Goal: Task Accomplishment & Management: Use online tool/utility

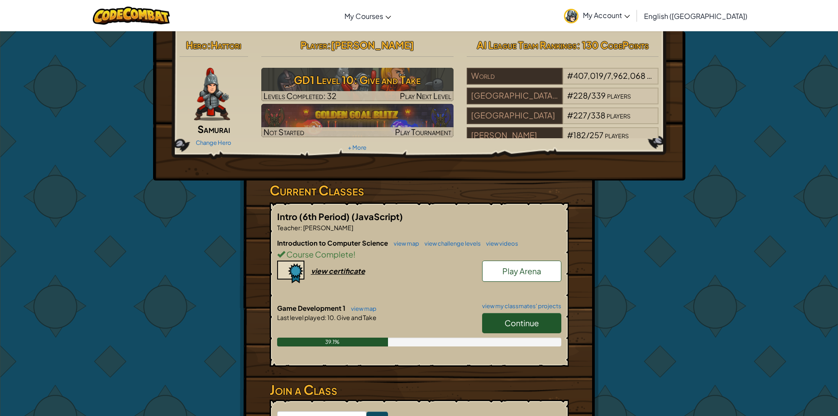
click at [530, 319] on span "Continue" at bounding box center [521, 322] width 34 height 10
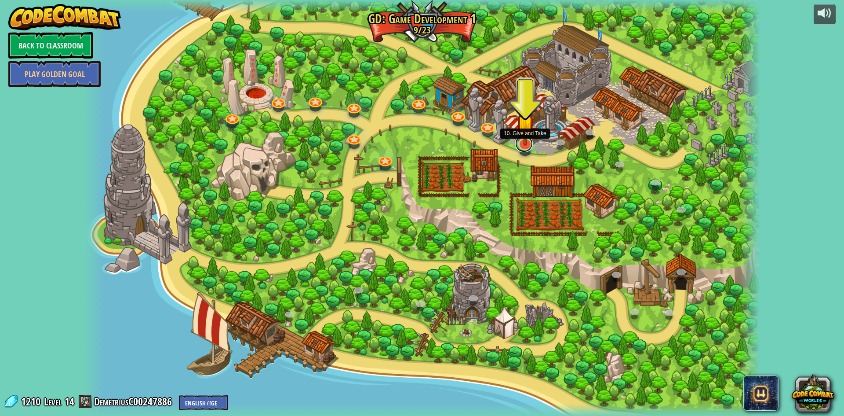
click at [525, 148] on link at bounding box center [524, 144] width 18 height 18
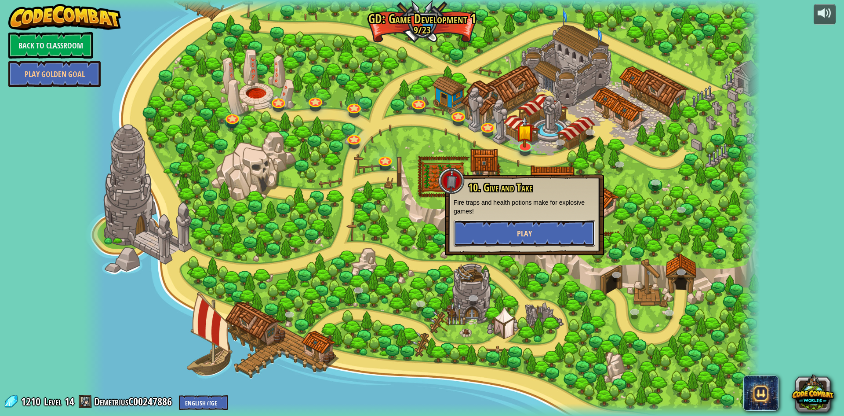
click at [507, 232] on button "Play" at bounding box center [525, 233] width 142 height 26
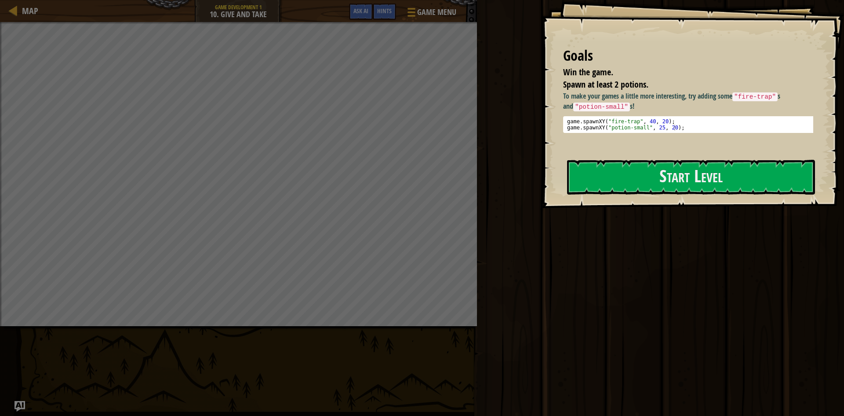
click at [641, 327] on div "Play Done" at bounding box center [659, 205] width 370 height 411
click at [725, 175] on button "Start Level" at bounding box center [691, 177] width 248 height 35
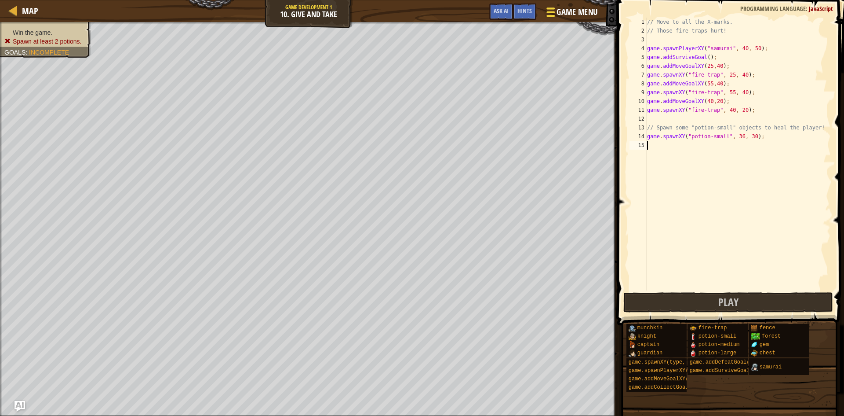
click at [565, 8] on span "Game Menu" at bounding box center [577, 12] width 41 height 12
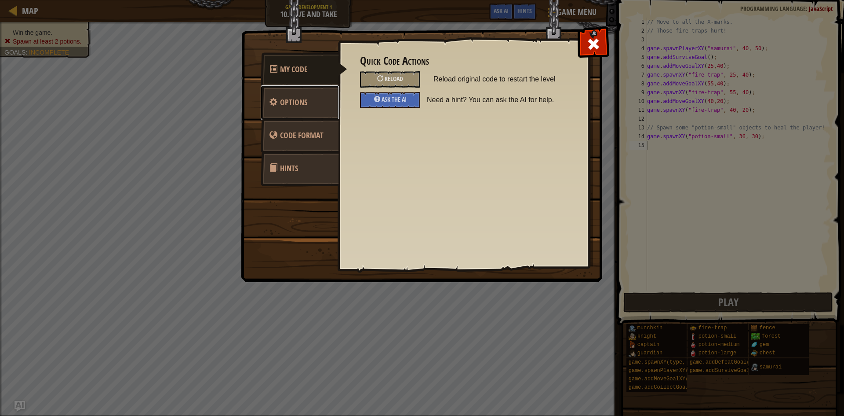
click at [313, 102] on link "Options" at bounding box center [300, 102] width 78 height 34
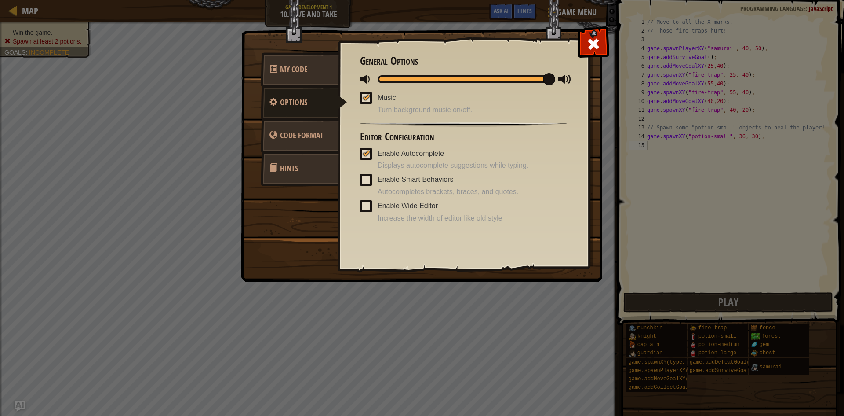
click at [366, 98] on div at bounding box center [366, 97] width 6 height 7
click at [0, 0] on input "Music" at bounding box center [0, 0] width 0 height 0
click at [382, 79] on div at bounding box center [464, 79] width 172 height 8
drag, startPoint x: 366, startPoint y: 83, endPoint x: 325, endPoint y: 83, distance: 41.3
click at [325, 83] on div "My Code Options Code Format Hints Quick Code Actions Reload Reload original cod…" at bounding box center [422, 156] width 361 height 251
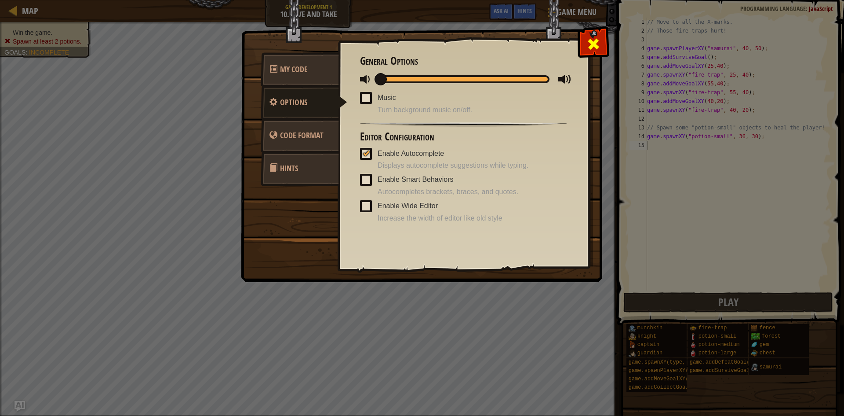
click at [592, 43] on span at bounding box center [594, 44] width 14 height 14
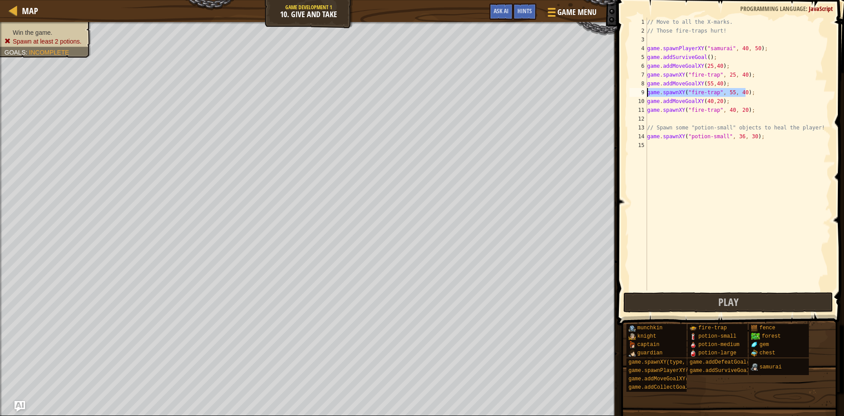
drag, startPoint x: 756, startPoint y: 92, endPoint x: 627, endPoint y: 91, distance: 129.3
click at [627, 91] on div "1 2 3 4 5 6 7 8 9 10 11 12 13 14 15 // Move to all the X-marks. // Those fire-t…" at bounding box center [730, 179] width 230 height 351
type textarea "game.spawnXY("fire-trap", 55, 40);"
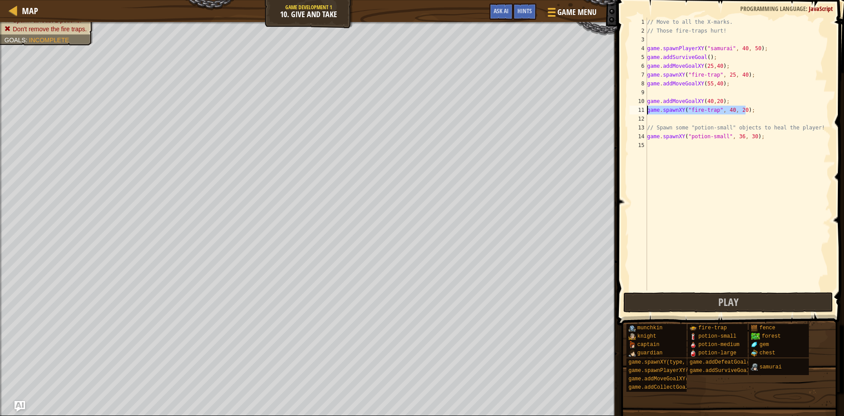
drag, startPoint x: 748, startPoint y: 108, endPoint x: 614, endPoint y: 107, distance: 133.7
click at [615, 107] on div "Hints 1 2 3 4 5 6 7 8 9 10 11 12 13 14 15 // Move to all the X-marks. // Those …" at bounding box center [730, 208] width 230 height 416
type textarea "game.spawnXY("fire-trap", 40, 20);"
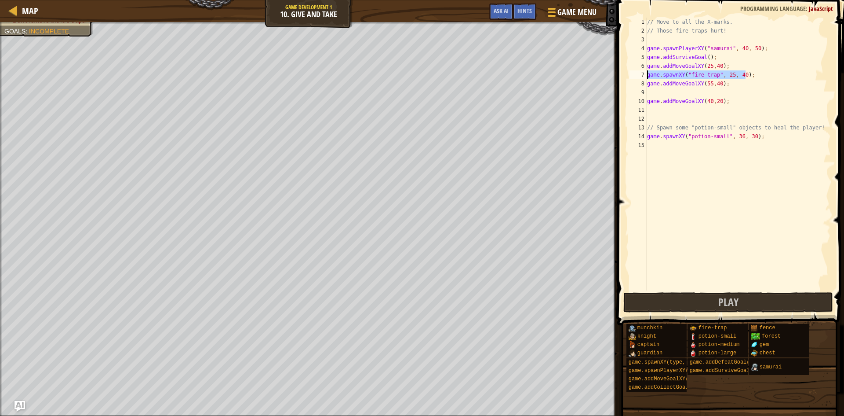
click at [604, 79] on div "Map Game Development 1 10. Give and Take Game Menu Done Hints Ask AI 1 הההההההה…" at bounding box center [422, 208] width 844 height 416
click at [763, 73] on div "// Move to all the X-marks. // Those fire-traps hurt! game . spawnPlayerXY ( "s…" at bounding box center [738, 154] width 186 height 273
drag, startPoint x: 749, startPoint y: 69, endPoint x: 724, endPoint y: 73, distance: 25.4
click at [724, 73] on div "// Move to all the X-marks. // Those fire-traps hurt! game . spawnPlayerXY ( "s…" at bounding box center [738, 163] width 186 height 290
click at [758, 80] on div "// Move to all the X-marks. // Those fire-traps hurt! game . spawnPlayerXY ( "s…" at bounding box center [738, 163] width 186 height 290
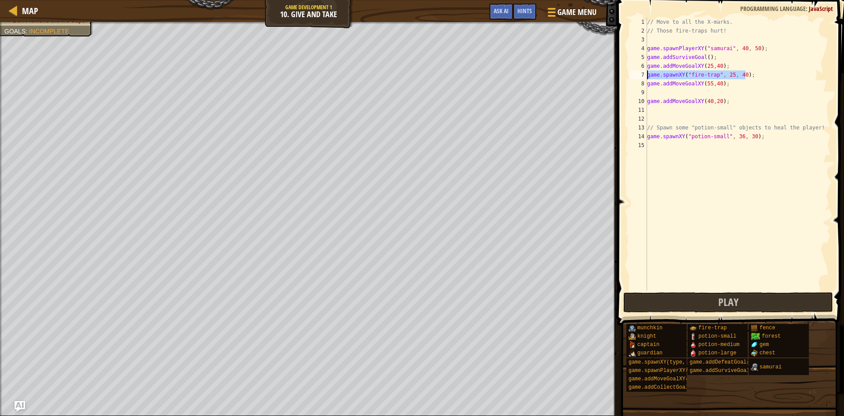
drag, startPoint x: 748, startPoint y: 74, endPoint x: 643, endPoint y: 77, distance: 104.7
click at [643, 77] on div "game.addMoveGoalXY(55,40); 1 2 3 4 5 6 7 8 9 10 11 12 13 14 15 // Move to all t…" at bounding box center [729, 154] width 203 height 273
type textarea "game.spawnXY("fire-trap", 25, 40);"
click at [717, 301] on button "Play" at bounding box center [729, 302] width 210 height 20
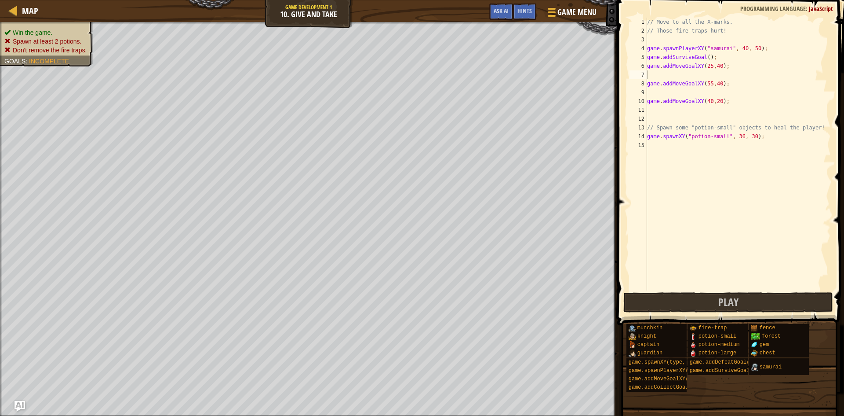
drag, startPoint x: 43, startPoint y: 28, endPoint x: 45, endPoint y: 32, distance: 4.5
click at [45, 32] on ul "Win the game. Spawn at least 2 potions. Don't remove the fire traps." at bounding box center [46, 41] width 84 height 26
type textarea "g"
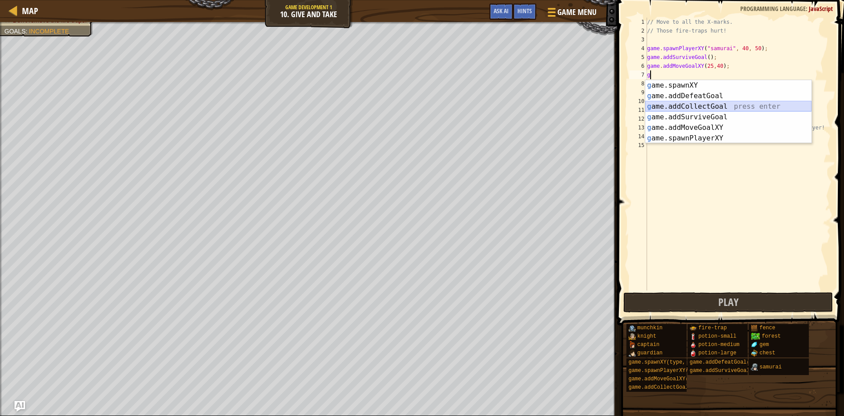
click at [729, 106] on div "g ame.spawnXY press enter g ame.addDefeatGoal press enter g ame.addCollectGoal …" at bounding box center [728, 122] width 166 height 84
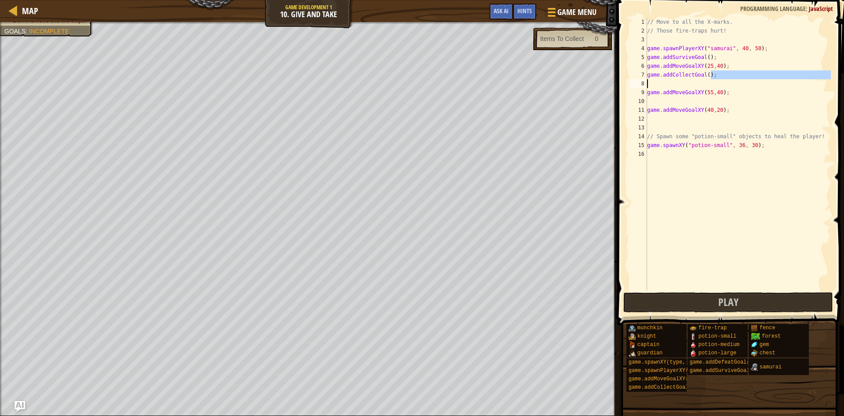
click at [595, 76] on div "Map Game Development 1 10. Give and Take Game Menu Done Hints Ask AI 1 הההההההה…" at bounding box center [422, 208] width 844 height 416
type textarea "game.addCollectGoal();"
click at [543, 11] on button "Game Menu" at bounding box center [572, 14] width 64 height 22
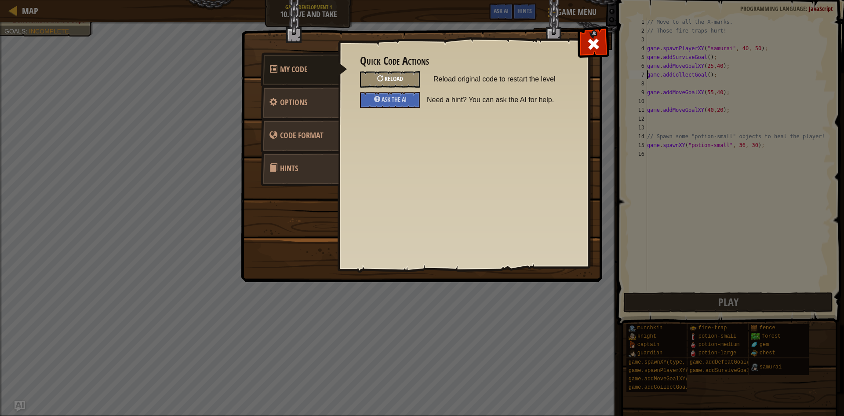
click at [401, 76] on span "Reload" at bounding box center [394, 78] width 18 height 8
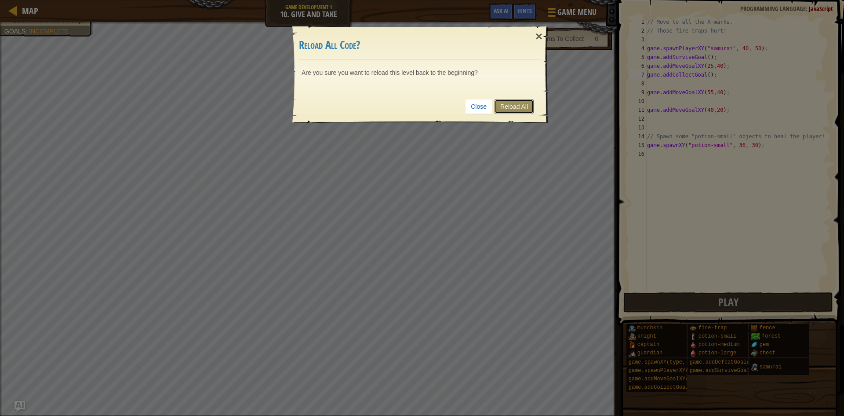
click at [516, 104] on link "Reload All" at bounding box center [514, 106] width 39 height 15
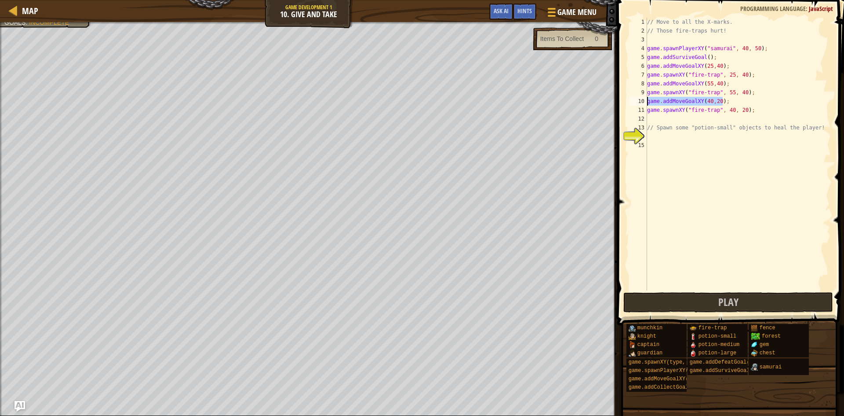
drag, startPoint x: 724, startPoint y: 102, endPoint x: 620, endPoint y: 97, distance: 104.3
click at [620, 97] on div "1 2 3 4 5 6 7 8 9 10 11 12 13 14 15 // Move to all the X-marks. // Those fire-t…" at bounding box center [730, 179] width 230 height 351
type textarea "game.addMoveGoalXY(40,20);"
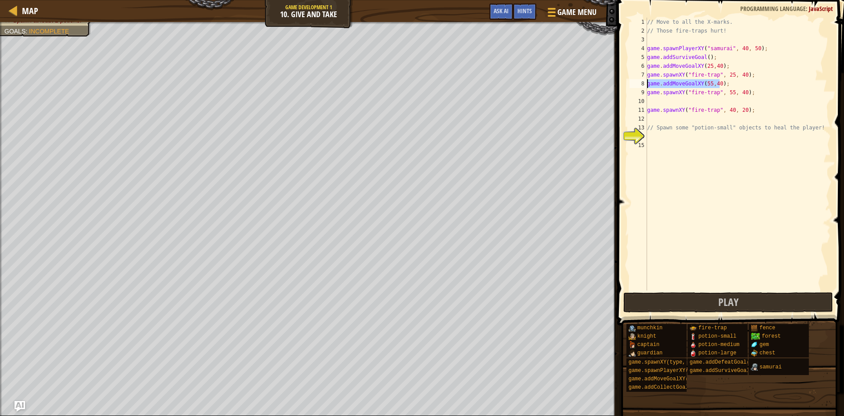
click at [555, 84] on div "Map Game Development 1 10. Give and Take Game Menu Done Hints Ask AI 1 הההההההה…" at bounding box center [422, 208] width 844 height 416
type textarea ";"
click at [669, 84] on div "// Move to all the X-marks. // Those fire-traps hurt! game . spawnPlayerXY ( "s…" at bounding box center [738, 163] width 186 height 290
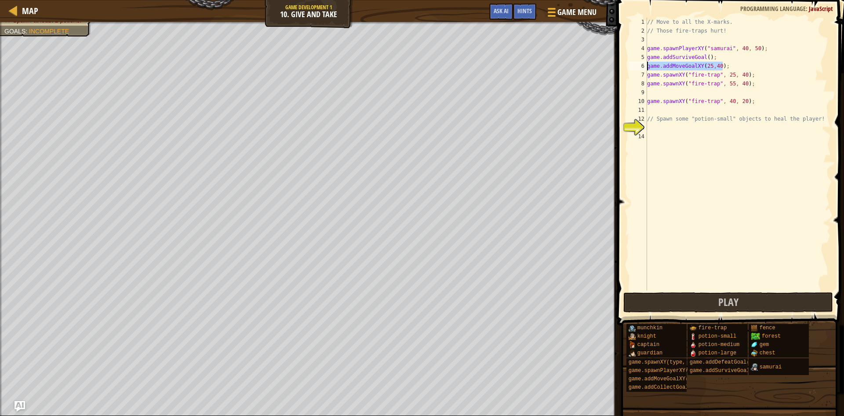
drag, startPoint x: 726, startPoint y: 66, endPoint x: 627, endPoint y: 69, distance: 99.9
click at [627, 69] on div "game.spawnXY("fire-trap", 25, 40); 1 2 3 4 5 6 7 8 9 10 11 12 13 14 // Move to …" at bounding box center [730, 179] width 230 height 351
type textarea "game.addMoveGoalXY(25,40);"
click at [733, 131] on div "// Move to all the X-marks. // Those fire-traps hurt! game . spawnPlayerXY ( "s…" at bounding box center [738, 163] width 186 height 290
click at [705, 102] on div "// Move to all the X-marks. // Those fire-traps hurt! game . spawnPlayerXY ( "s…" at bounding box center [738, 163] width 186 height 290
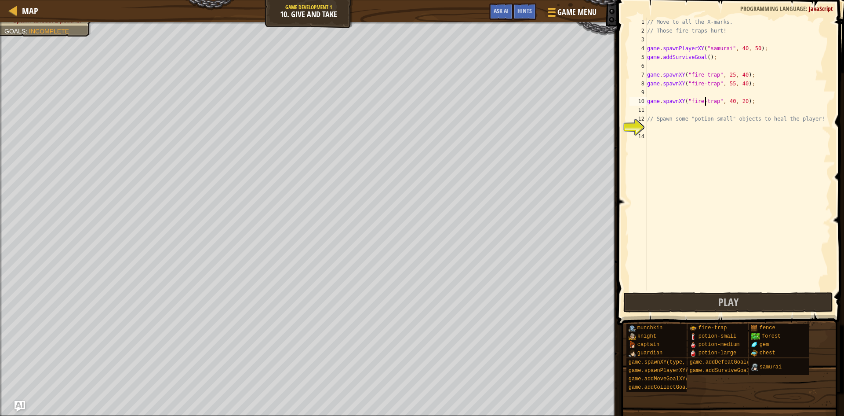
type textarea "game.spawnXY("fire-trap", 40, 20);"
click at [692, 113] on div "// Move to all the X-marks. // Those fire-traps hurt! game . spawnPlayerXY ( "s…" at bounding box center [738, 163] width 186 height 290
paste textarea "game.addMoveGoalXY(25,40);"
drag, startPoint x: 759, startPoint y: 49, endPoint x: 733, endPoint y: 50, distance: 25.5
click at [733, 50] on div "// Move to all the X-marks. // Those fire-traps hurt! game . spawnPlayerXY ( "s…" at bounding box center [738, 163] width 186 height 290
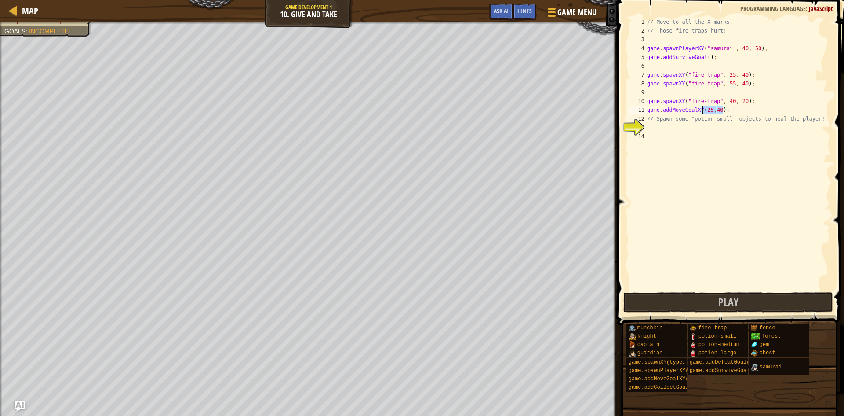
drag, startPoint x: 732, startPoint y: 108, endPoint x: 703, endPoint y: 109, distance: 29.0
click at [703, 109] on div "// Move to all the X-marks. // Those fire-traps hurt! game . spawnPlayerXY ( "s…" at bounding box center [738, 163] width 186 height 290
paste textarea "40, 5"
type textarea "game.addMoveGoalXY(40, 50);"
drag, startPoint x: 748, startPoint y: 110, endPoint x: 643, endPoint y: 110, distance: 105.1
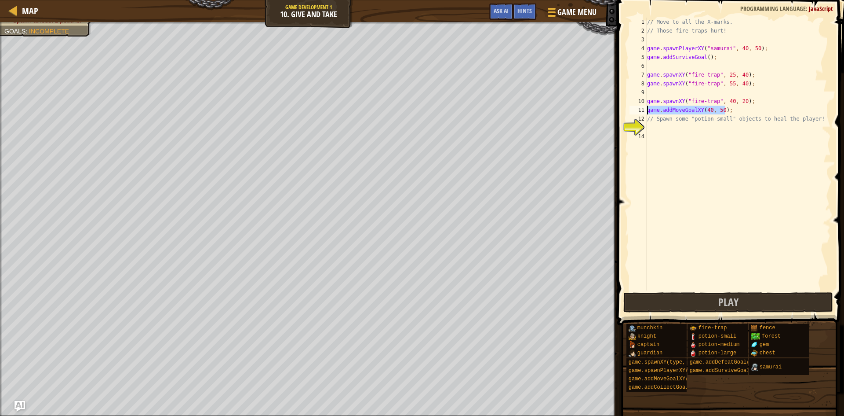
click at [643, 110] on div "game.addMoveGoalXY(40, 50); 1 2 3 4 5 6 7 8 9 10 11 12 13 14 // Move to all the…" at bounding box center [729, 154] width 203 height 273
click at [767, 113] on div "// Move to all the X-marks. // Those fire-traps hurt! game . spawnPlayerXY ( "s…" at bounding box center [738, 154] width 186 height 273
paste textarea "game.addMoveGoalXY(40, 50);"
type textarea "game.addMoveGoalXY(40, 50);"
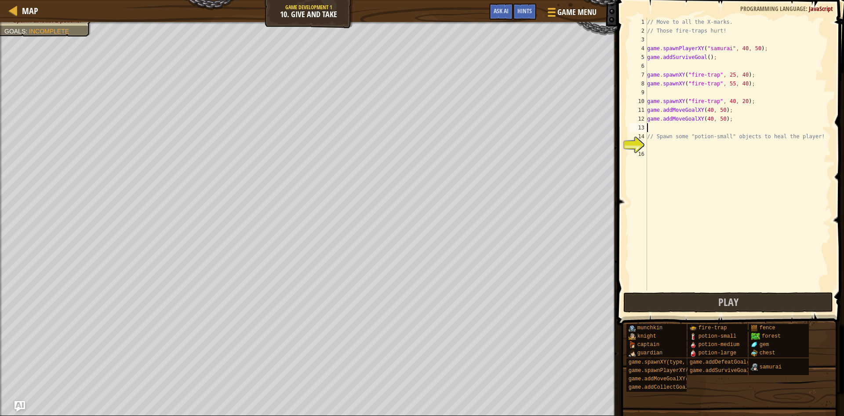
paste textarea "game.addMoveGoalXY(40, 50);"
type textarea "game.addMoveGoalXY(40, 50);"
click at [716, 154] on div "// Move to all the X-marks. // Those fire-traps hurt! game . spawnPlayerXY ( "s…" at bounding box center [738, 163] width 186 height 290
click at [711, 147] on div "// Move to all the X-marks. // Those fire-traps hurt! game . spawnPlayerXY ( "s…" at bounding box center [738, 163] width 186 height 290
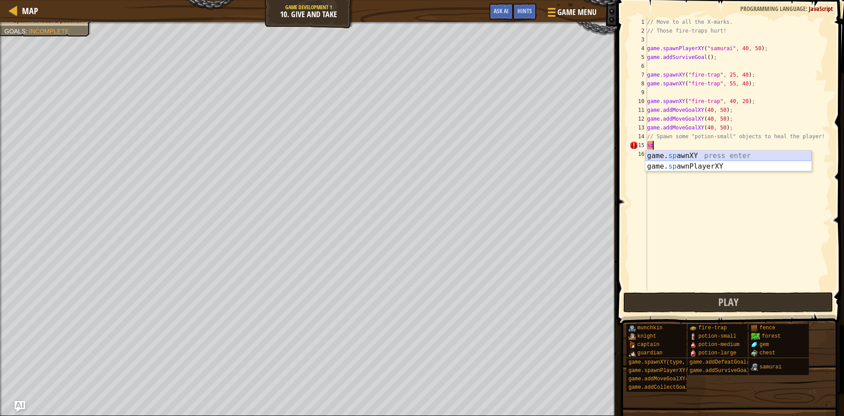
click at [700, 156] on div "game. sp awnXY press enter game. sp awnPlayerXY press enter" at bounding box center [728, 171] width 166 height 42
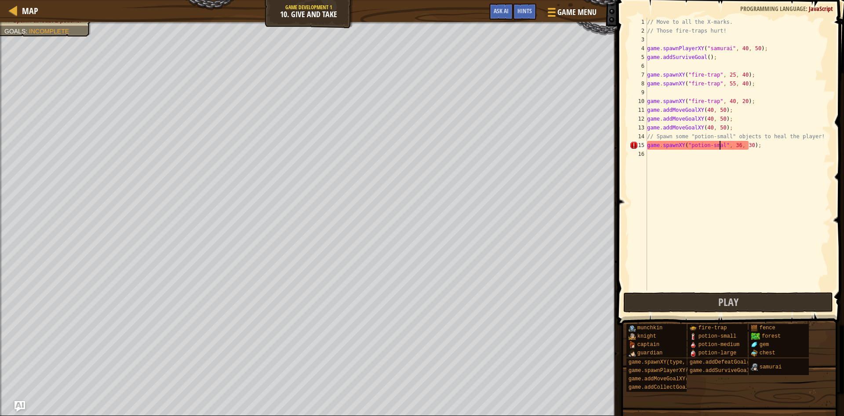
scroll to position [4, 7]
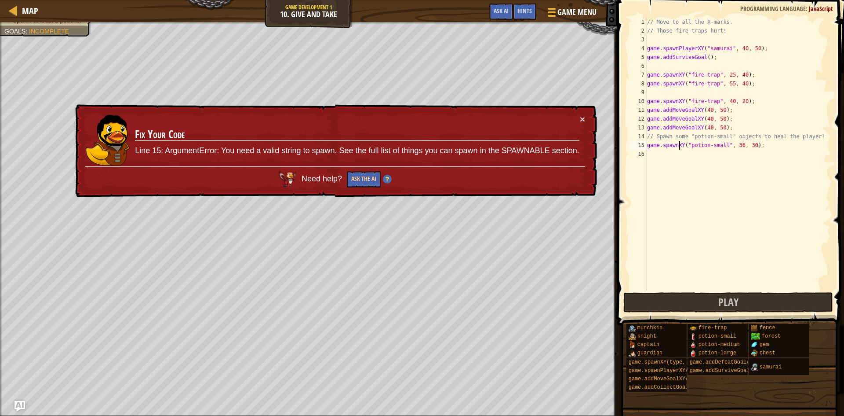
click at [679, 146] on div "// Move to all the X-marks. // Those fire-traps hurt! game . spawnPlayerXY ( "s…" at bounding box center [738, 163] width 186 height 290
click at [680, 146] on div "// Move to all the X-marks. // Those fire-traps hurt! game . spawnPlayerXY ( "s…" at bounding box center [738, 163] width 186 height 290
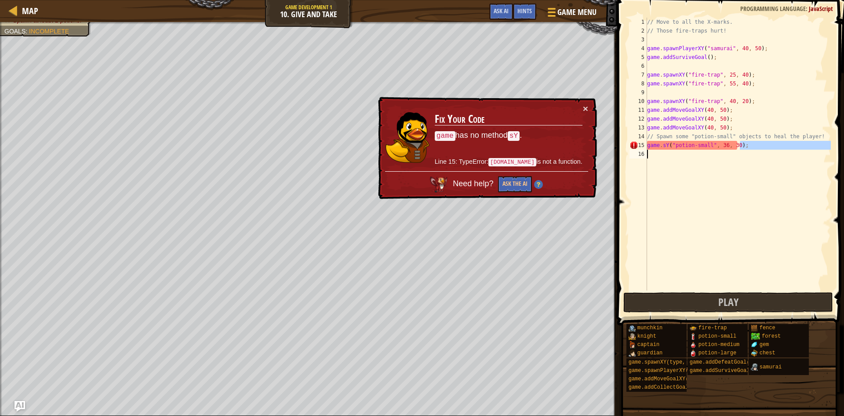
drag, startPoint x: 747, startPoint y: 144, endPoint x: 414, endPoint y: 150, distance: 332.5
click at [414, 150] on div "Map Game Development 1 10. Give and Take Game Menu Done Hints Ask AI 1 הההההההה…" at bounding box center [422, 208] width 844 height 416
type textarea "[DOMAIN_NAME]("potion-small", 36, 30);"
drag, startPoint x: 414, startPoint y: 150, endPoint x: 547, endPoint y: 139, distance: 133.8
click at [414, 150] on img at bounding box center [408, 137] width 44 height 51
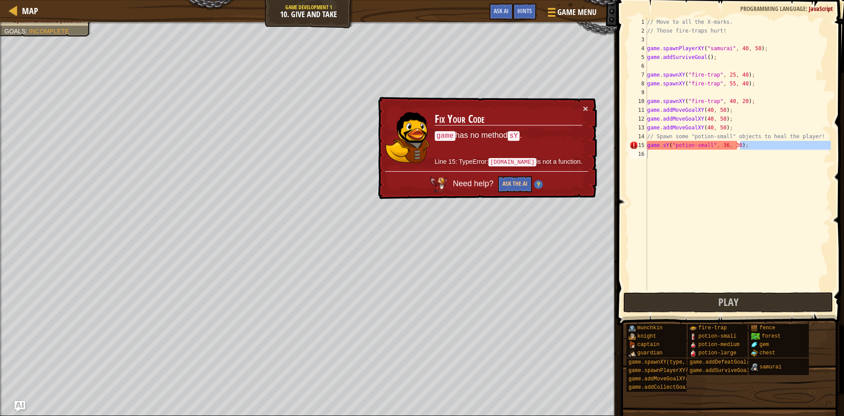
scroll to position [4, 0]
drag, startPoint x: 792, startPoint y: 146, endPoint x: 540, endPoint y: 145, distance: 252.4
click at [540, 145] on div "Map Game Development 1 10. Give and Take Game Menu Done Hints Ask AI 1 הההההההה…" at bounding box center [422, 208] width 844 height 416
type textarea "[DOMAIN_NAME]("potion-small", 36, 30);"
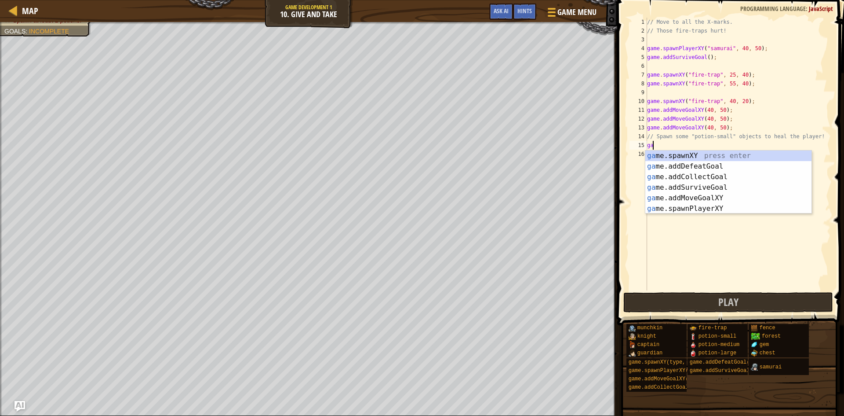
scroll to position [4, 0]
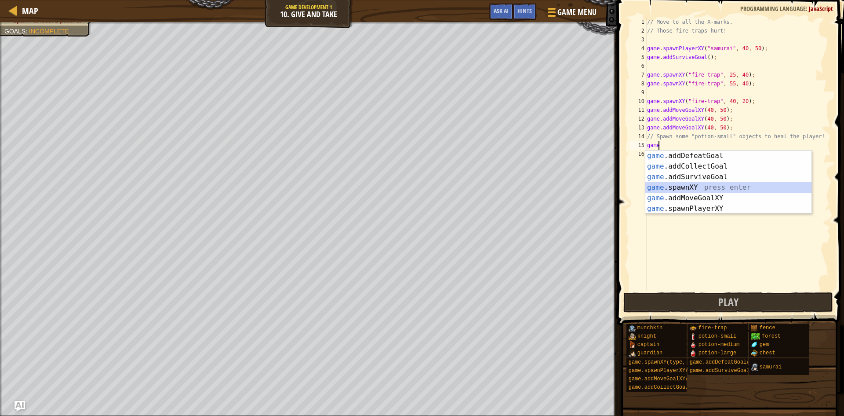
click at [721, 184] on div "game .addDefeatGoal press enter game .addCollectGoal press enter game .addSurvi…" at bounding box center [728, 192] width 166 height 84
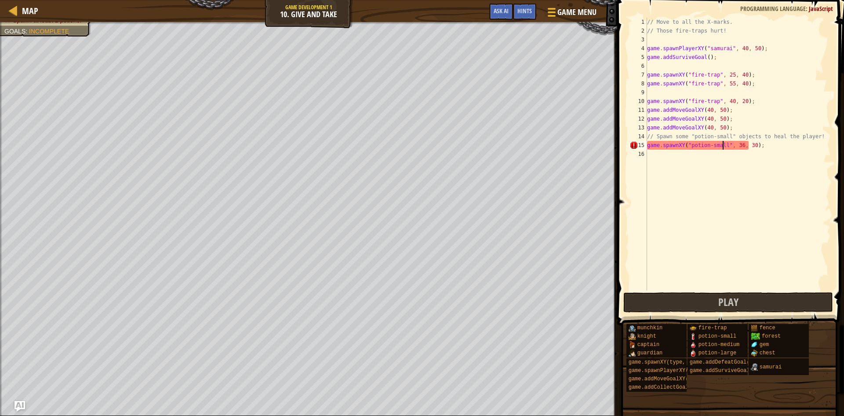
scroll to position [4, 7]
drag, startPoint x: 764, startPoint y: 149, endPoint x: 732, endPoint y: 141, distance: 33.5
click at [732, 141] on div "// Move to all the X-marks. // Those fire-traps hurt! game . spawnPlayerXY ( "s…" at bounding box center [738, 163] width 186 height 290
paste textarea "game.addMoveGoalXY(40, 5"
drag, startPoint x: 811, startPoint y: 146, endPoint x: 757, endPoint y: 145, distance: 53.7
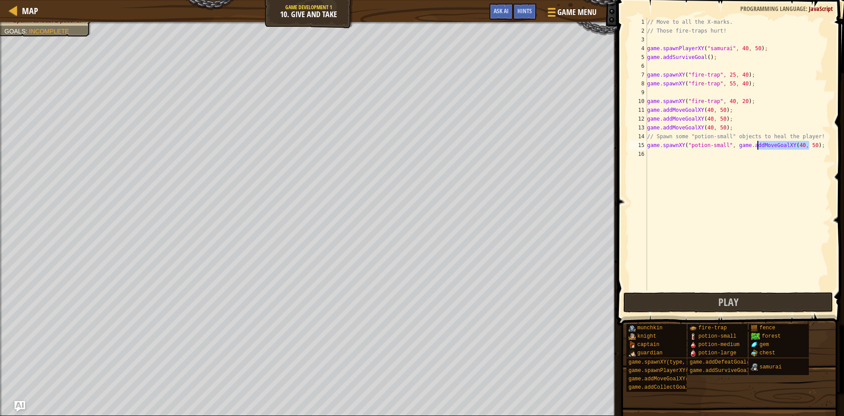
click at [757, 145] on div "// Move to all the X-marks. // Those fire-traps hurt! game . spawnPlayerXY ( "s…" at bounding box center [738, 163] width 186 height 290
click at [734, 128] on div "// Move to all the X-marks. // Those fire-traps hurt! game . spawnPlayerXY ( "s…" at bounding box center [738, 163] width 186 height 290
drag, startPoint x: 729, startPoint y: 127, endPoint x: 700, endPoint y: 130, distance: 29.2
click at [700, 130] on div "// Move to all the X-marks. // Those fire-traps hurt! game . spawnPlayerXY ( "s…" at bounding box center [738, 163] width 186 height 290
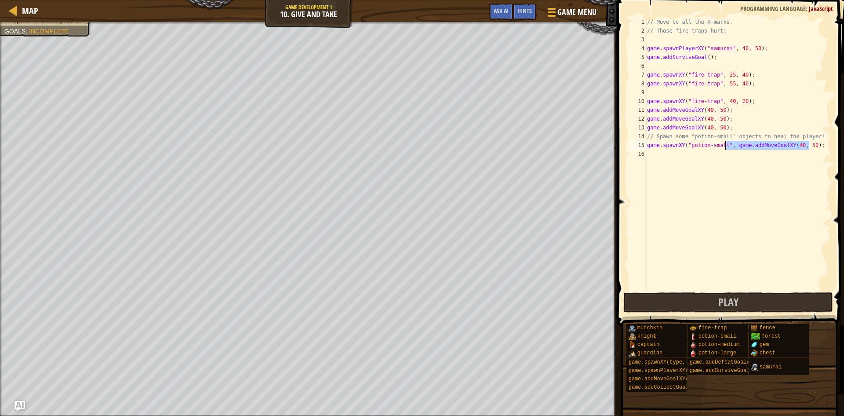
drag, startPoint x: 814, startPoint y: 144, endPoint x: 725, endPoint y: 147, distance: 88.9
click at [725, 147] on div "// Move to all the X-marks. // Those fire-traps hurt! game . spawnPlayerXY ( "s…" at bounding box center [738, 163] width 186 height 290
paste textarea
drag, startPoint x: 761, startPoint y: 143, endPoint x: 634, endPoint y: 146, distance: 126.7
click at [634, 146] on div "game.spawnXY("potion-small"(40, 50); 1 2 3 4 5 6 7 8 9 10 11 12 13 14 15 16 // …" at bounding box center [729, 154] width 203 height 273
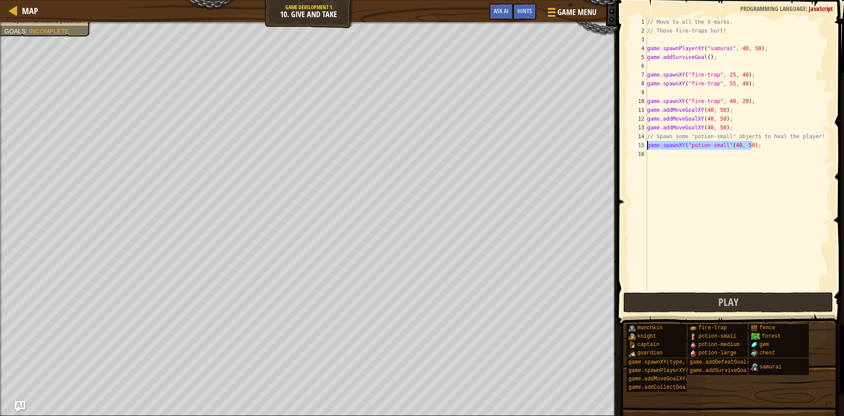
type textarea "game.spawnXY("potion-small"(40, 50);"
click at [766, 149] on div "// Move to all the X-marks. // Those fire-traps hurt! game . spawnPlayerXY ( "s…" at bounding box center [738, 154] width 186 height 273
paste textarea "game.spawnXY("potion-small"(40, 50);"
type textarea "game.spawnXY("potion-small"(40, 50);"
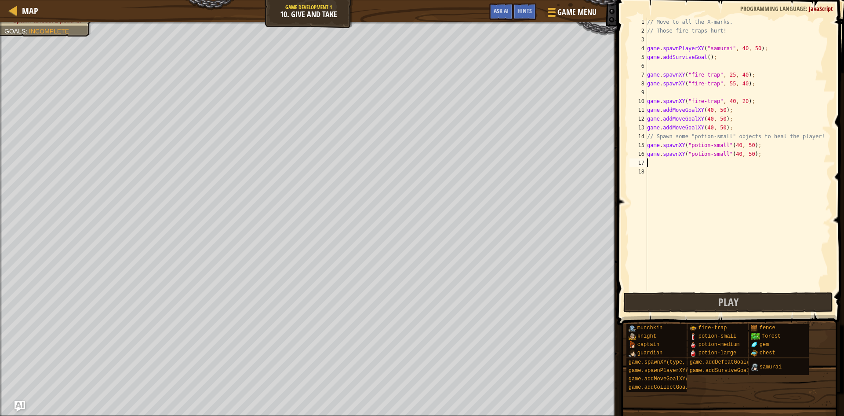
paste textarea "game.spawnXY("potion-small"(40, 50);"
click at [720, 302] on span "Play" at bounding box center [728, 302] width 20 height 14
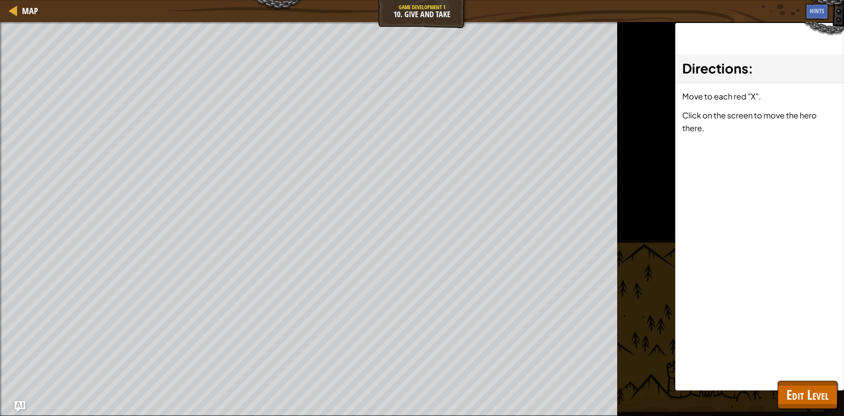
click at [798, 376] on div "Directions : Move to each red "X". Click on the screen to move the hero there." at bounding box center [759, 206] width 169 height 367
click at [788, 387] on button "Edit Level" at bounding box center [808, 394] width 60 height 28
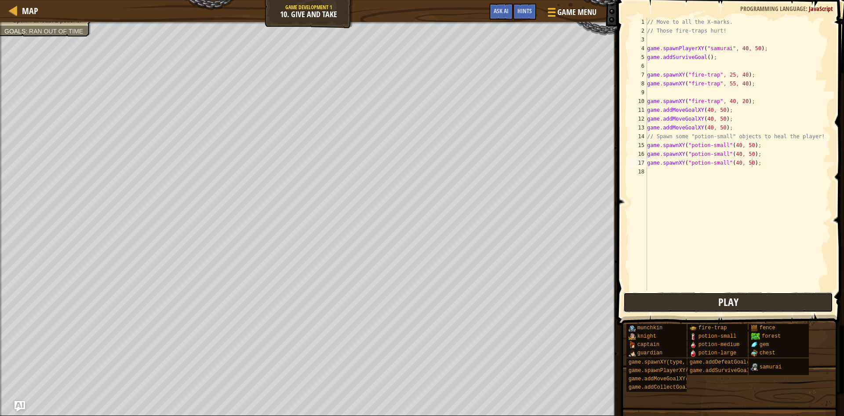
click at [678, 308] on button "Play" at bounding box center [729, 302] width 210 height 20
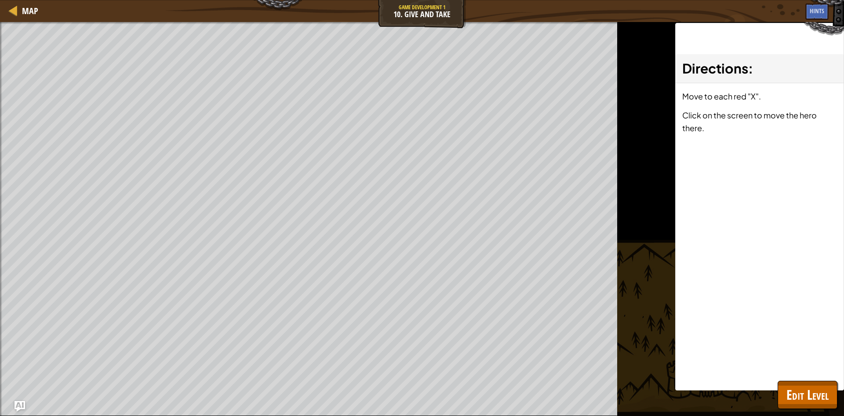
click at [822, 355] on div "Directions : Move to each red "X". Click on the screen to move the hero there." at bounding box center [759, 206] width 169 height 367
click at [806, 381] on button "Edit Level" at bounding box center [808, 394] width 60 height 28
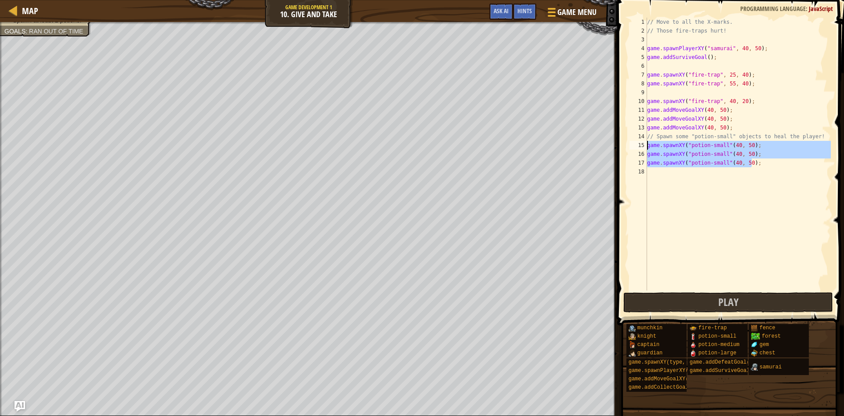
click at [594, 143] on div "Map Game Development 1 10. Give and Take Game Menu Done Hints Ask AI 1 הההההההה…" at bounding box center [422, 208] width 844 height 416
type textarea "game.spawnXY("potion-small"(40, 50); game.spawnXY("potion-small"(40, 50);"
click at [751, 43] on div "// Move to all the X-marks. // Those fire-traps hurt! game . spawnPlayerXY ( "s…" at bounding box center [738, 163] width 186 height 290
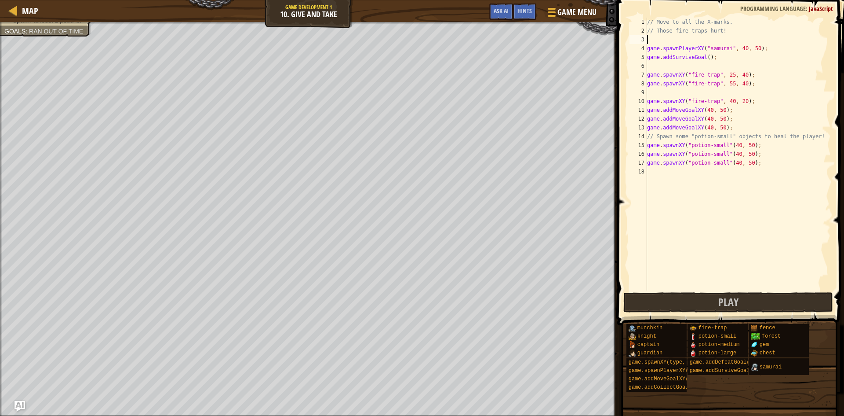
click at [749, 53] on div "// Move to all the X-marks. // Those fire-traps hurt! game . spawnPlayerXY ( "s…" at bounding box center [738, 163] width 186 height 290
click at [739, 47] on div "// Move to all the X-marks. // Those fire-traps hurt! game . spawnPlayerXY ( "s…" at bounding box center [738, 163] width 186 height 290
click at [752, 50] on div "// Move to all the X-marks. // Those fire-traps hurt! game . spawnPlayerXY ( "s…" at bounding box center [738, 163] width 186 height 290
type textarea "game.spawnPlayerXY("samurai", 42, 44);"
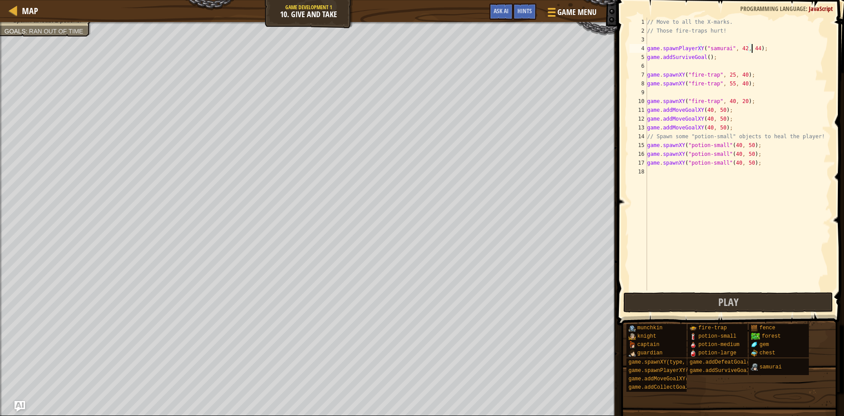
scroll to position [4, 9]
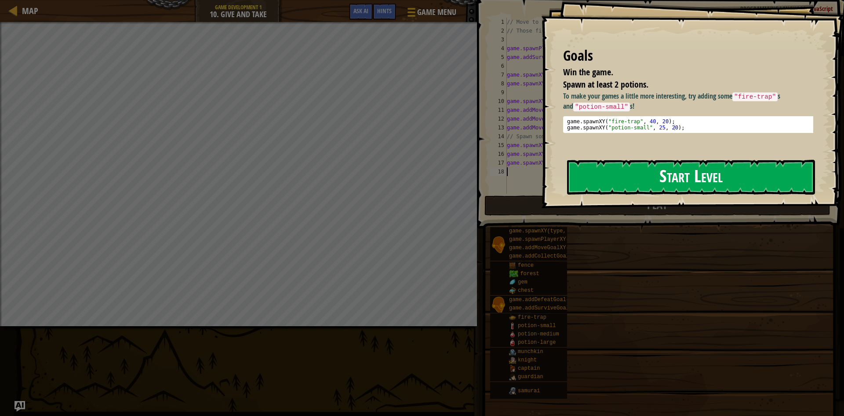
click at [627, 179] on button "Start Level" at bounding box center [691, 177] width 248 height 35
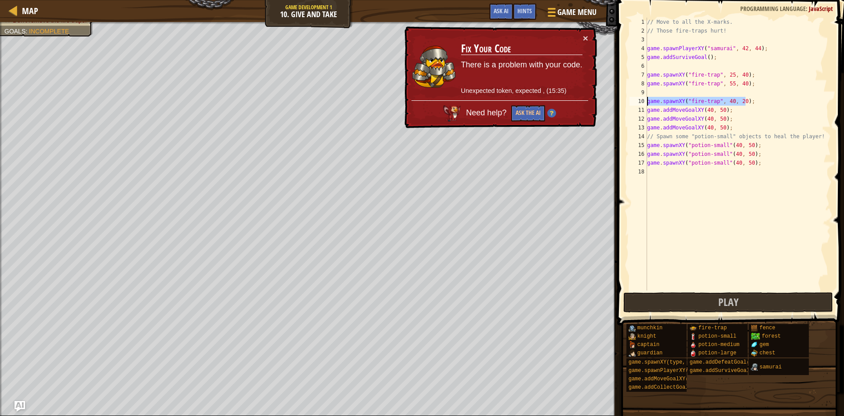
click at [603, 101] on div "Map Game Development 1 10. Give and Take Game Menu Done Hints Ask AI 1 הההההההה…" at bounding box center [422, 208] width 844 height 416
type textarea "game.spawnXY("fire-trap", 40, 20);"
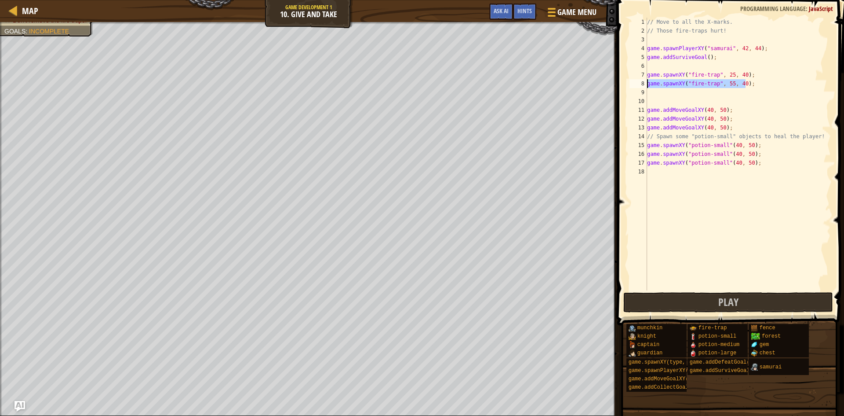
click at [514, 83] on div "Map Game Development 1 10. Give and Take Game Menu Done Hints Ask AI 1 הההההההה…" at bounding box center [422, 208] width 844 height 416
type textarea "game.spawnXY("fire-trap", 55, 40);"
click at [660, 95] on div "// Move to all the X-marks. // Those fire-traps hurt! game . spawnPlayerXY ( "s…" at bounding box center [738, 163] width 186 height 290
type textarea "game.spawnXY("fire-trap", 55, 40);"
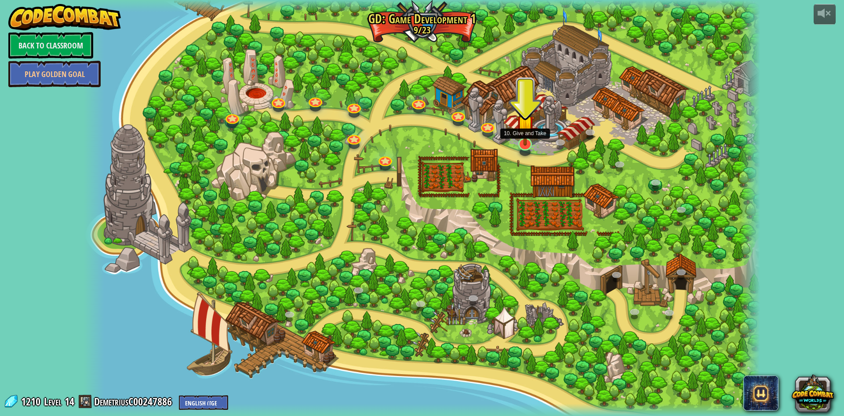
click at [526, 140] on img at bounding box center [525, 124] width 18 height 43
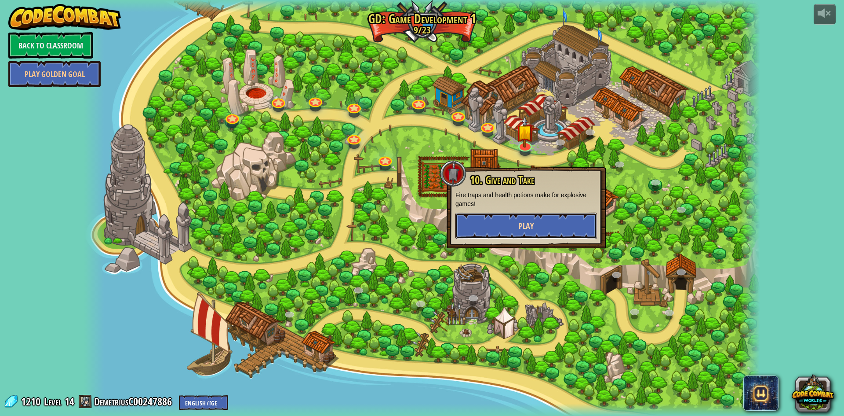
click at [536, 228] on button "Play" at bounding box center [527, 225] width 142 height 26
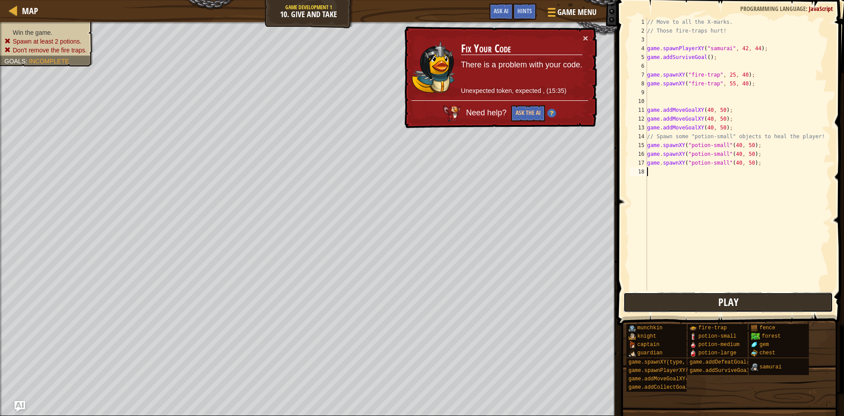
click at [681, 297] on button "Play" at bounding box center [729, 302] width 210 height 20
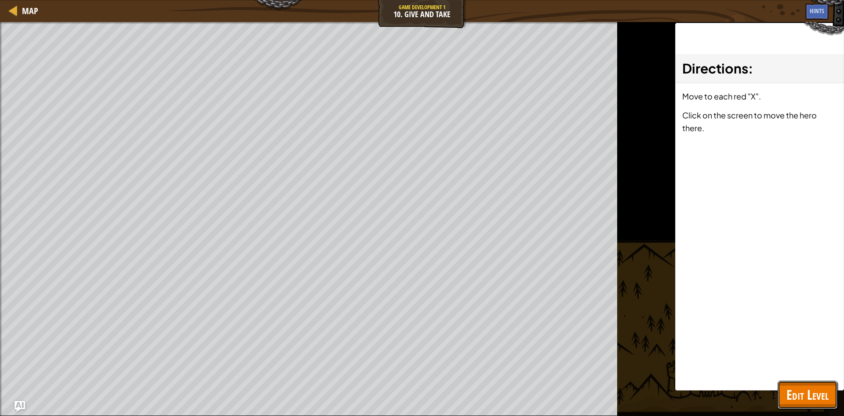
click at [826, 386] on span "Edit Level" at bounding box center [808, 394] width 42 height 18
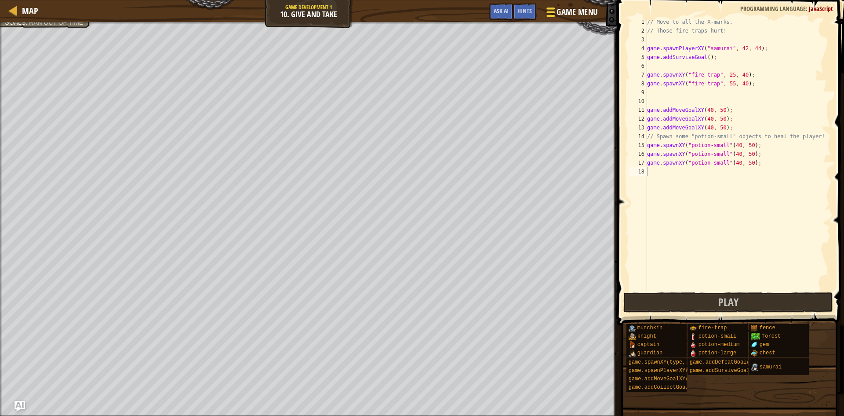
click at [584, 7] on span "Game Menu" at bounding box center [577, 12] width 41 height 12
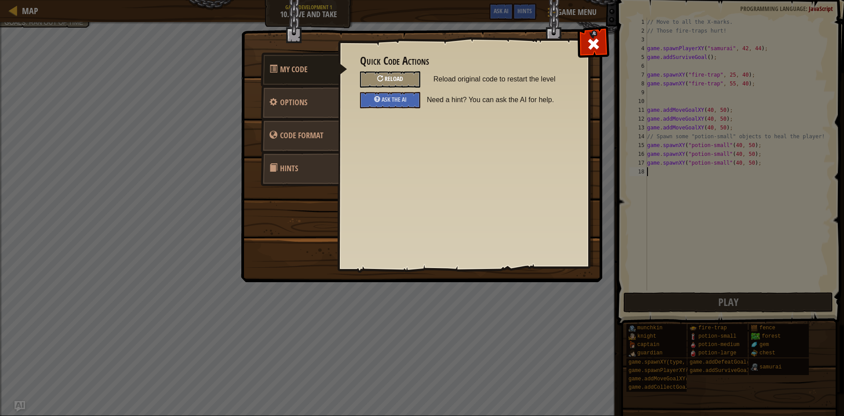
click at [393, 80] on span "Reload" at bounding box center [394, 78] width 18 height 8
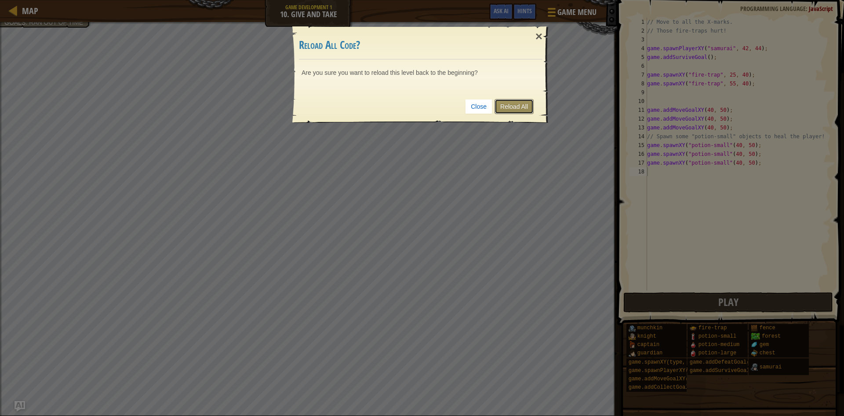
click at [518, 105] on link "Reload All" at bounding box center [514, 106] width 39 height 15
